Goal: Information Seeking & Learning: Learn about a topic

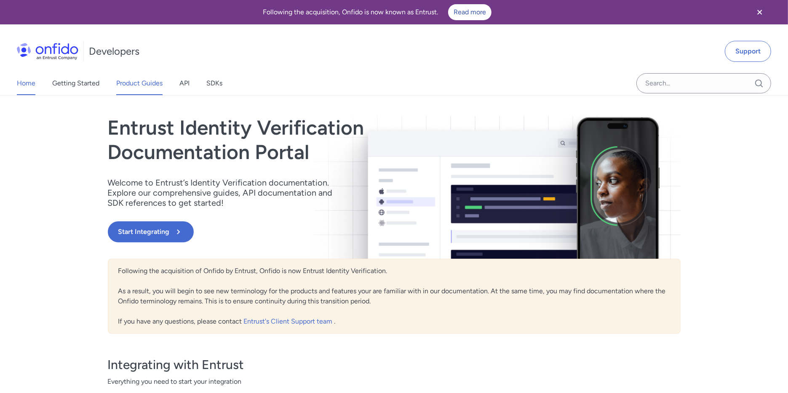
click at [160, 85] on link "Product Guides" at bounding box center [139, 84] width 46 height 24
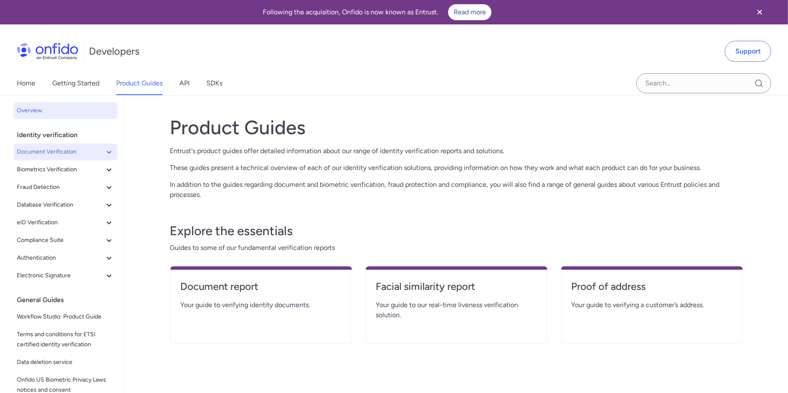
click at [31, 149] on span "Document Verification" at bounding box center [60, 152] width 87 height 10
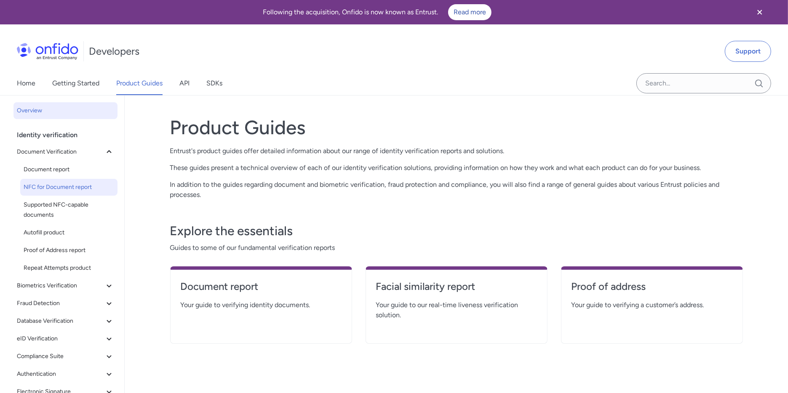
click at [44, 186] on span "NFC for Document report" at bounding box center [69, 187] width 91 height 10
